Goal: Information Seeking & Learning: Learn about a topic

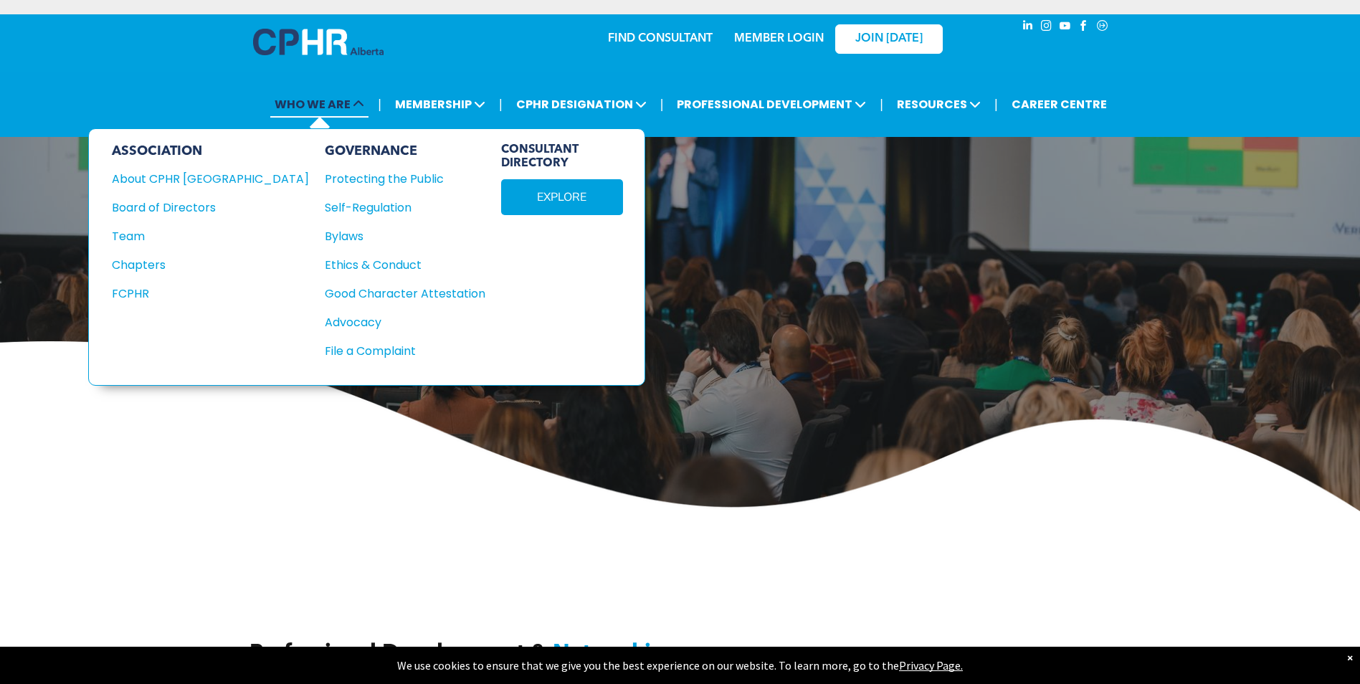
click at [361, 100] on icon at bounding box center [358, 103] width 11 height 11
click at [303, 101] on span "WHO WE ARE" at bounding box center [319, 104] width 98 height 27
click at [179, 184] on div "About CPHR [GEOGRAPHIC_DATA]" at bounding box center [201, 179] width 178 height 18
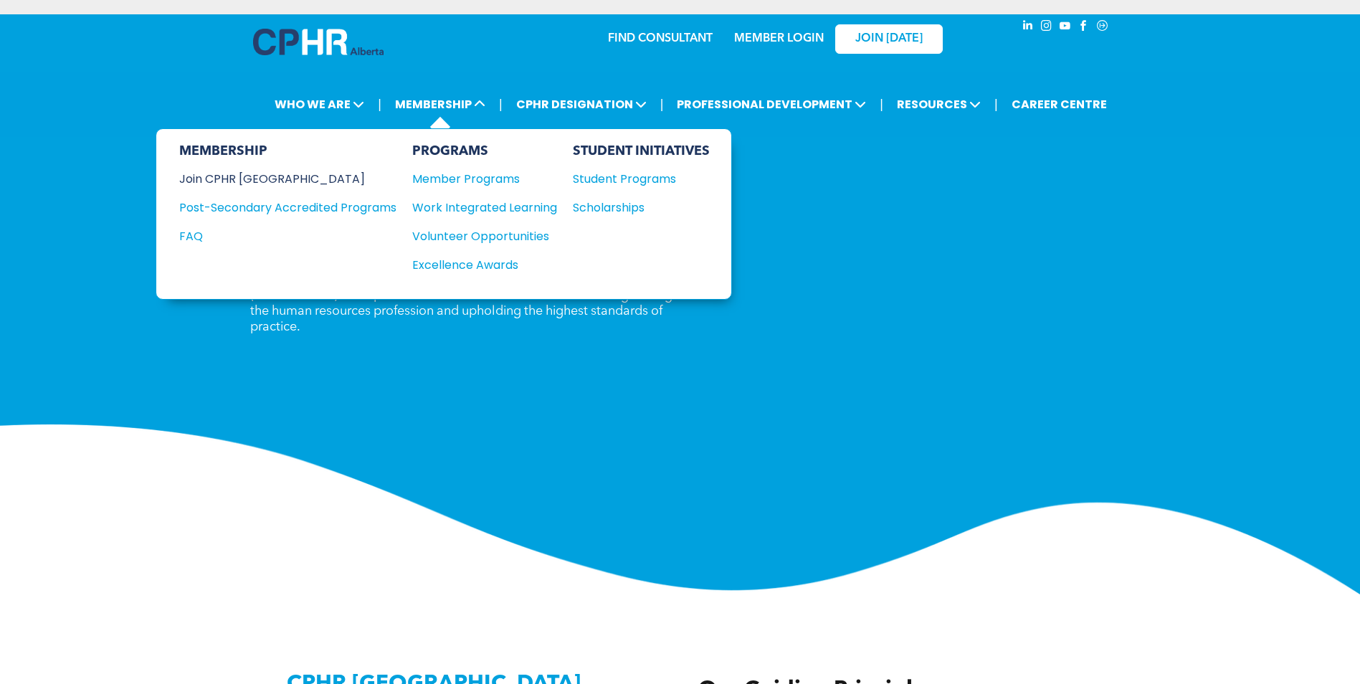
click at [270, 179] on div "Join CPHR [GEOGRAPHIC_DATA]" at bounding box center [277, 179] width 196 height 18
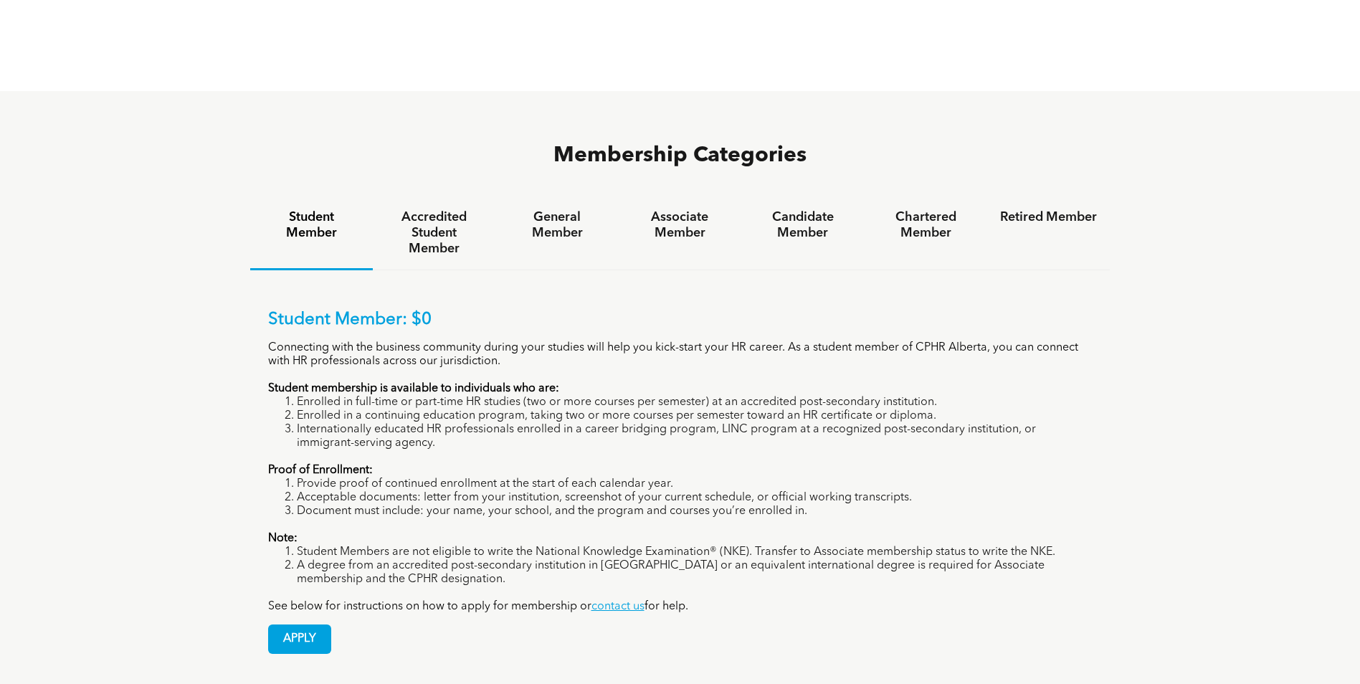
scroll to position [889, 0]
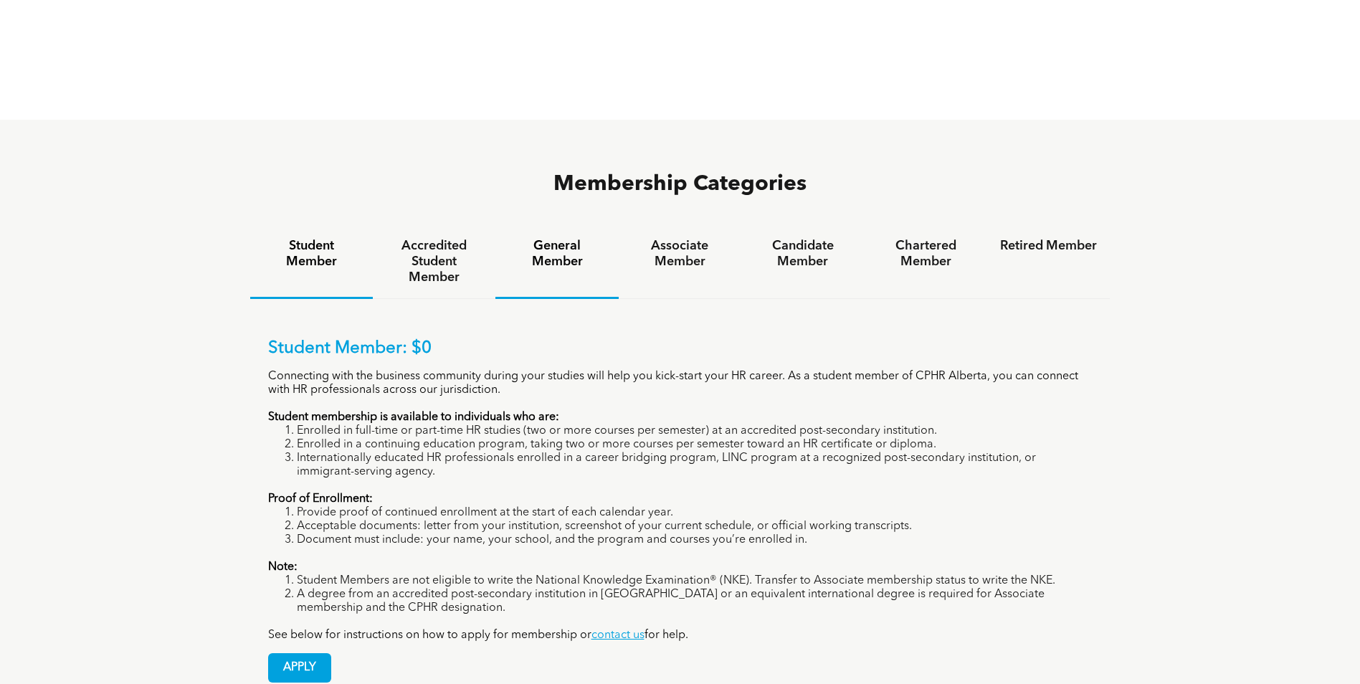
click at [572, 238] on h4 "General Member" at bounding box center [556, 254] width 97 height 32
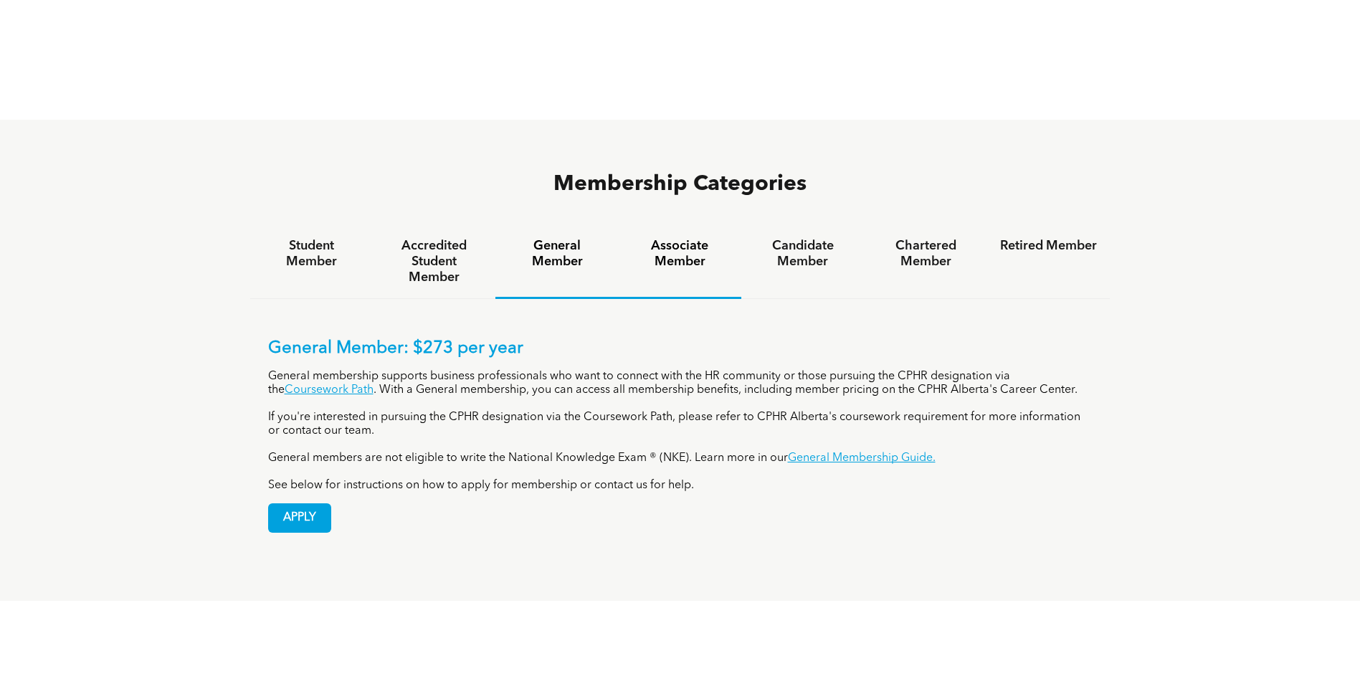
click at [693, 238] on h4 "Associate Member" at bounding box center [680, 254] width 97 height 32
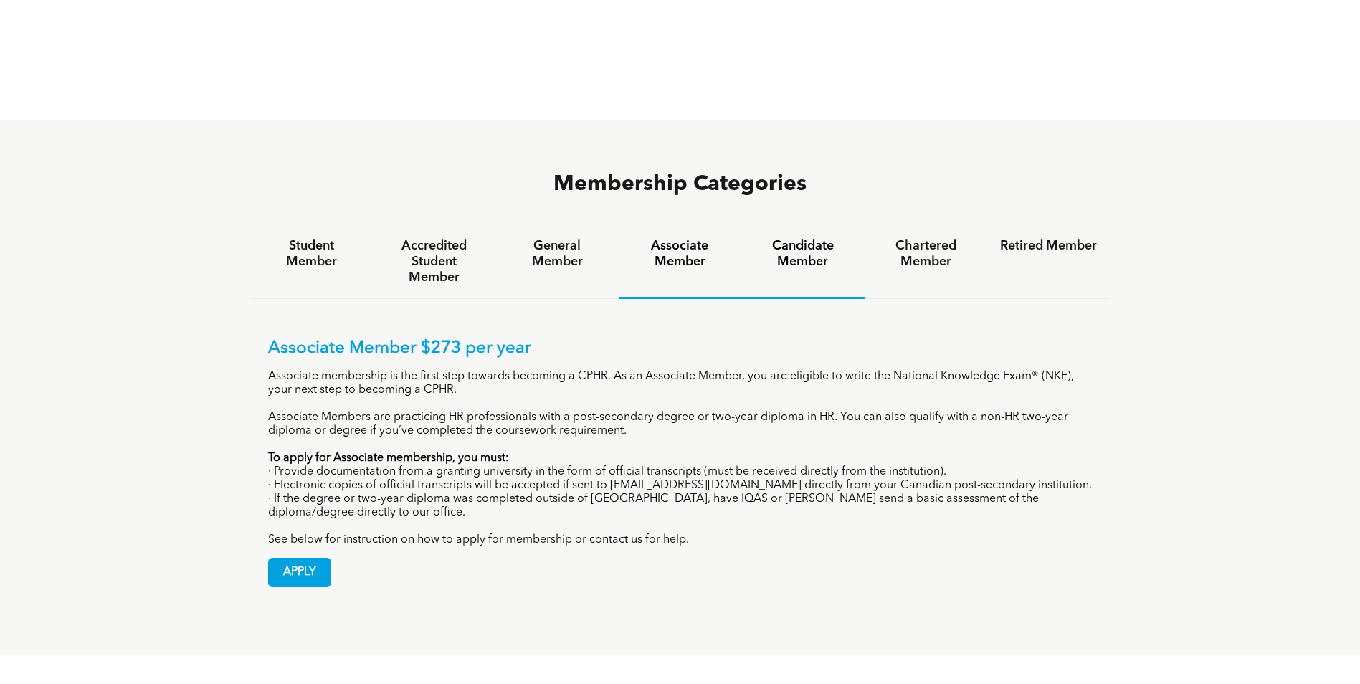
click at [807, 238] on h4 "Candidate Member" at bounding box center [802, 254] width 97 height 32
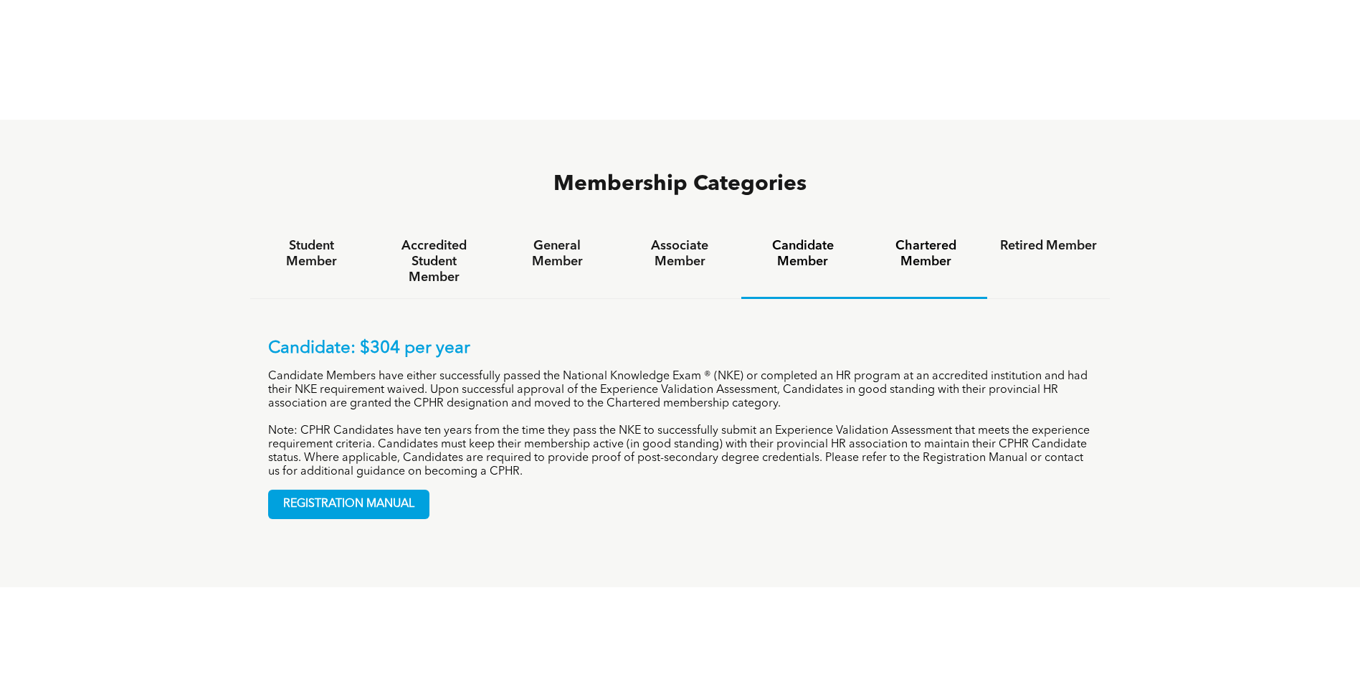
click at [936, 238] on h4 "Chartered Member" at bounding box center [925, 254] width 97 height 32
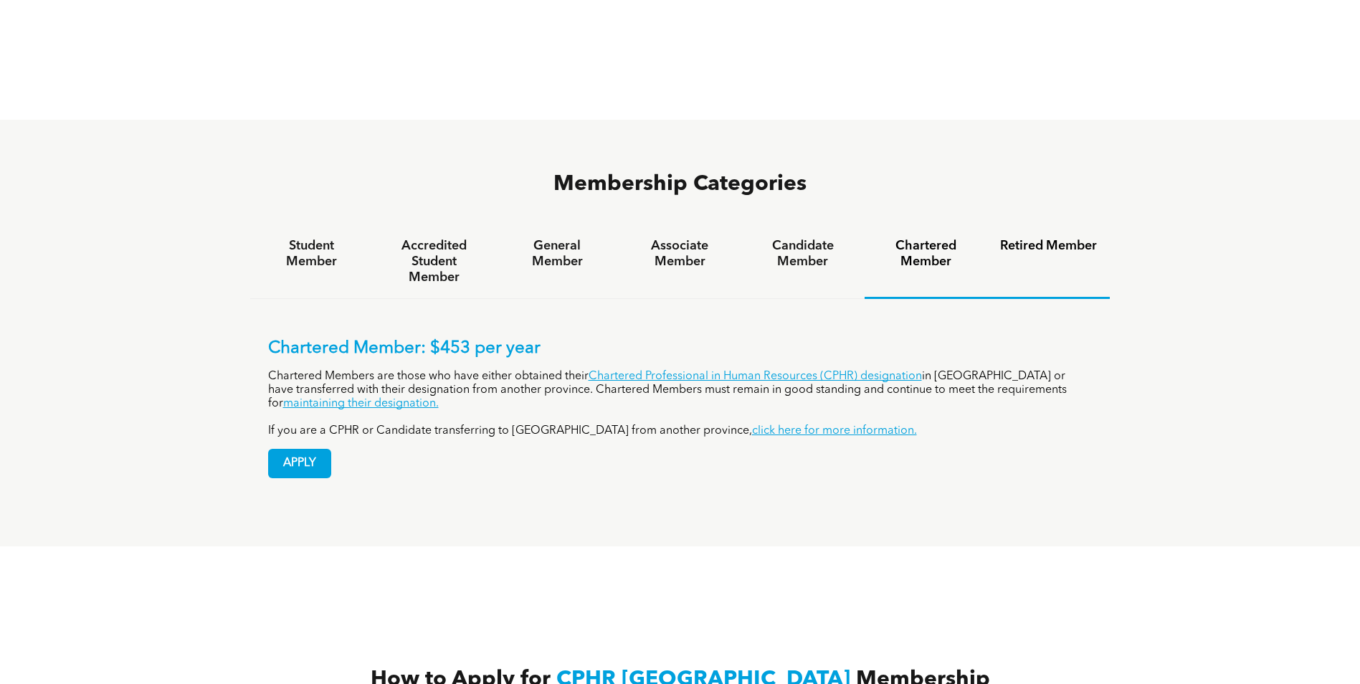
click at [1049, 238] on h4 "Retired Member" at bounding box center [1048, 246] width 97 height 16
